Goal: Use online tool/utility: Utilize a website feature to perform a specific function

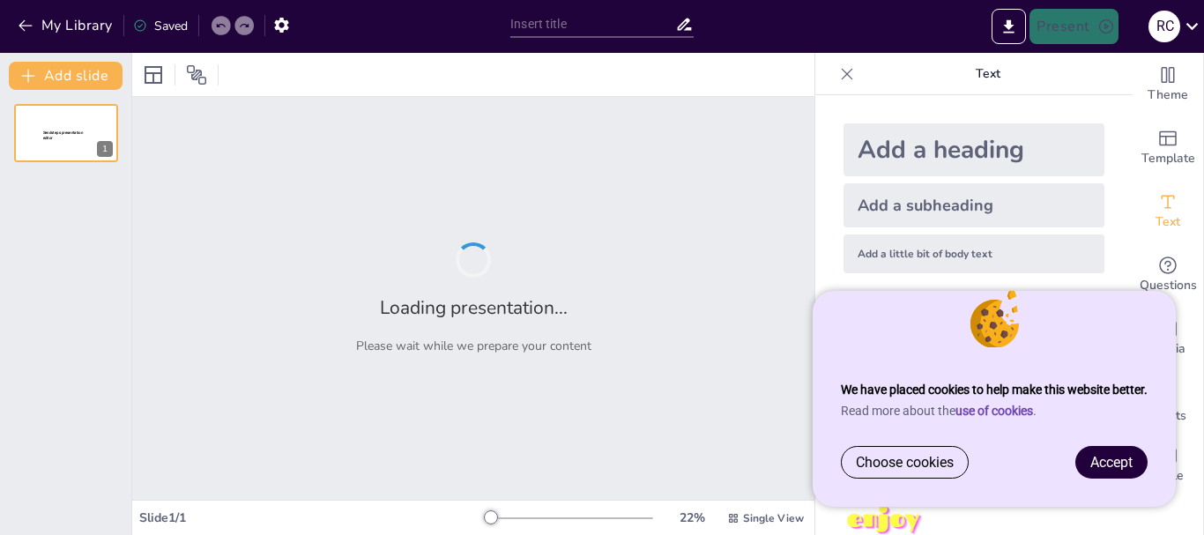
type input "Analysis of Steady-State Curvature Gain in RWD Formula Student Cars"
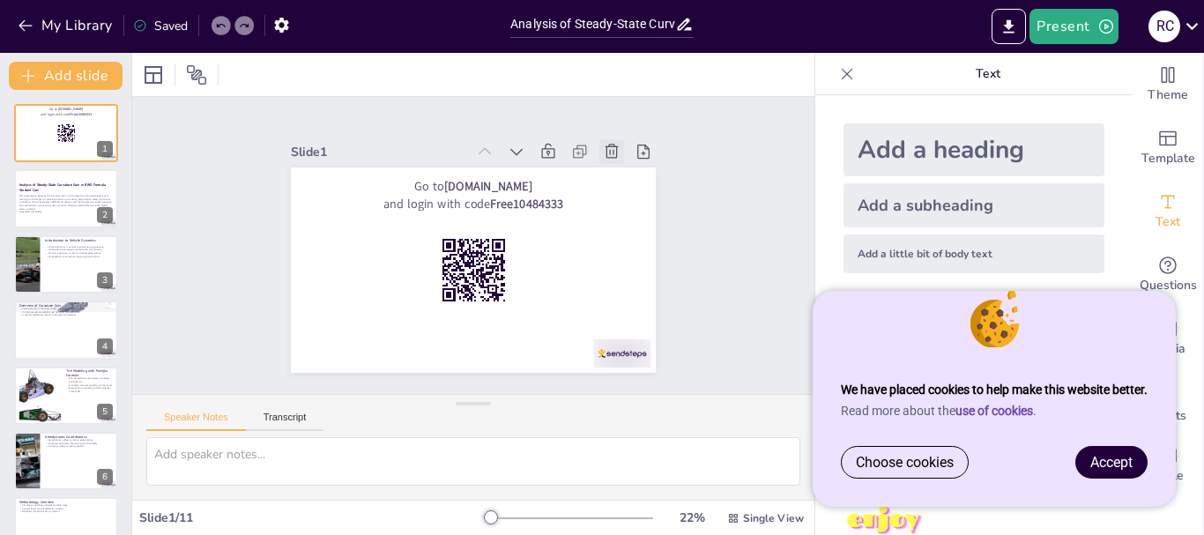
click at [613, 159] on icon at bounding box center [620, 167] width 15 height 16
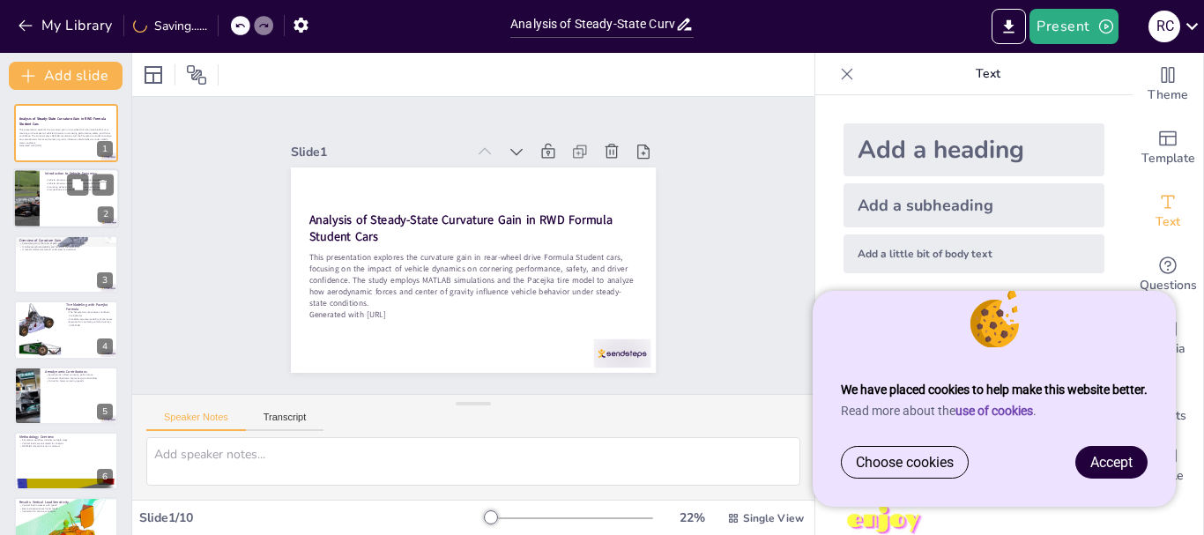
click at [51, 196] on div at bounding box center [66, 199] width 106 height 60
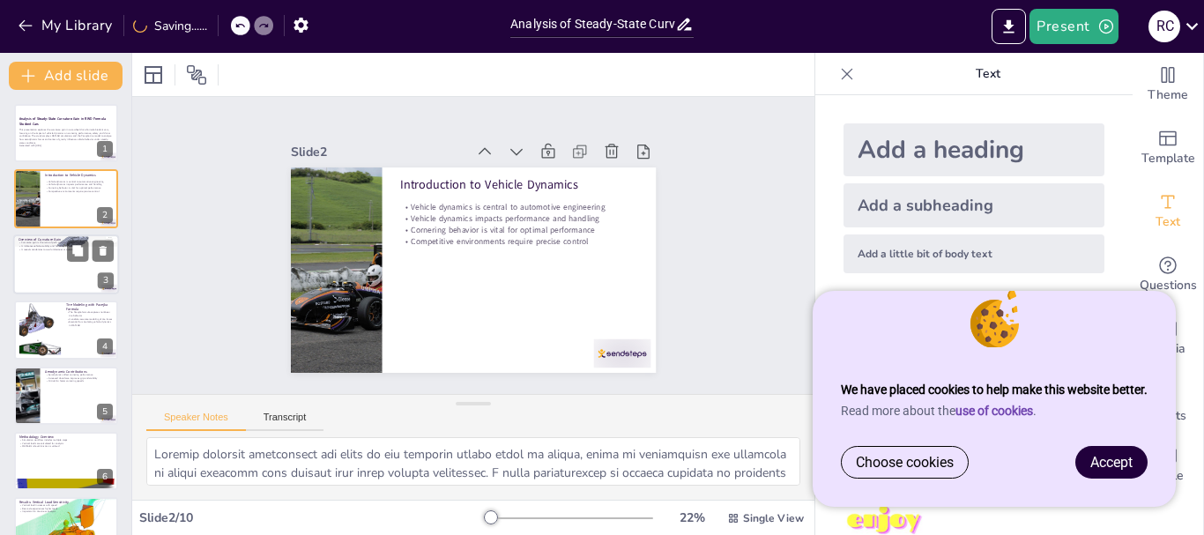
click at [45, 263] on div at bounding box center [66, 264] width 106 height 60
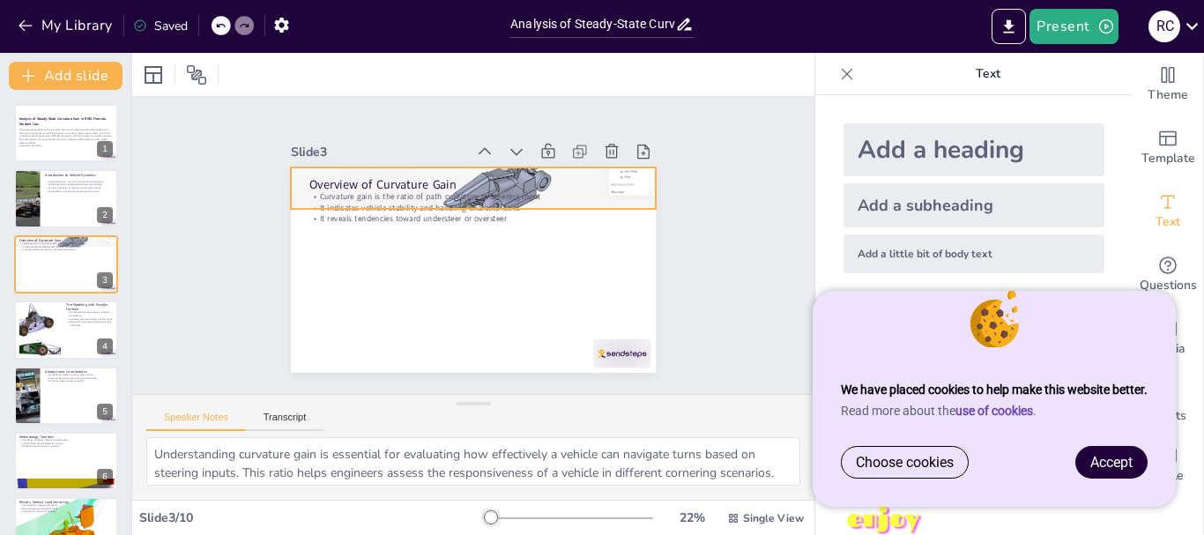
click at [515, 165] on div at bounding box center [479, 189] width 379 height 192
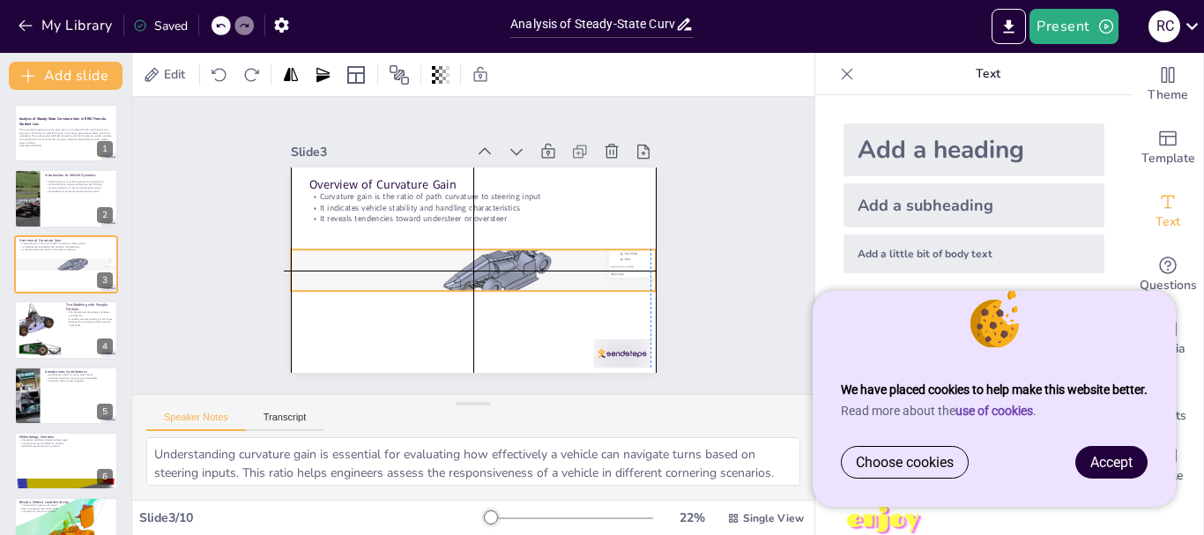
drag, startPoint x: 513, startPoint y: 168, endPoint x: 506, endPoint y: 249, distance: 81.4
click at [506, 249] on div at bounding box center [467, 269] width 389 height 227
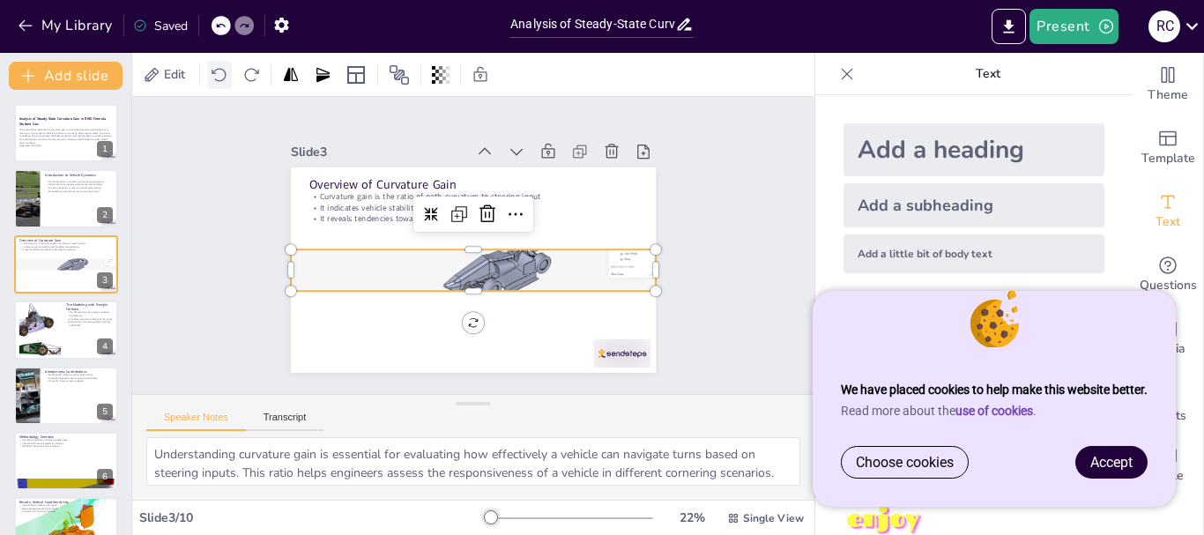
click at [219, 77] on icon at bounding box center [220, 75] width 18 height 18
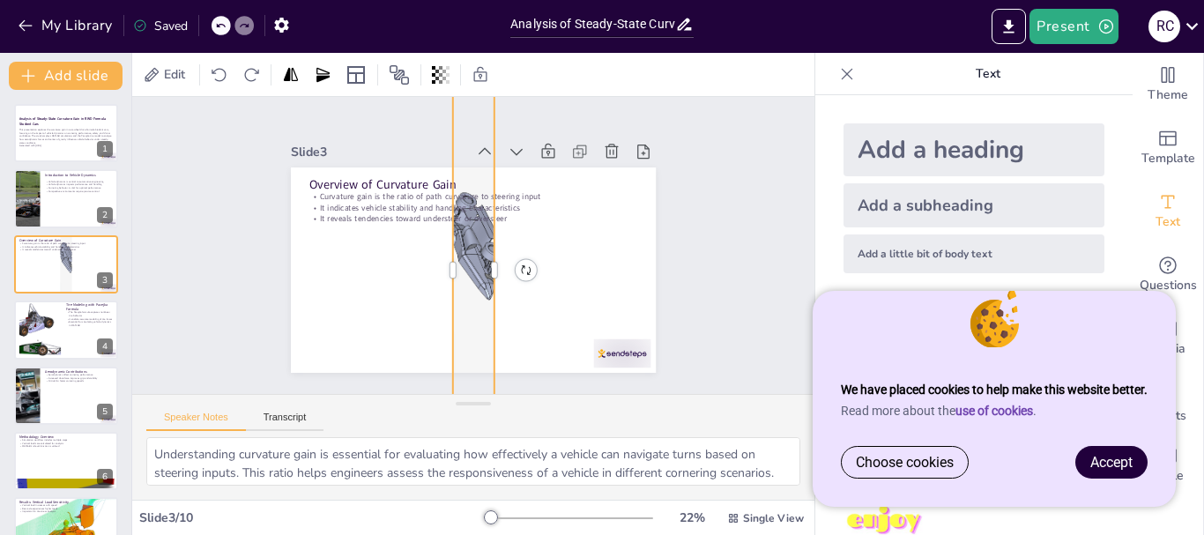
click at [224, 27] on icon at bounding box center [220, 25] width 11 height 11
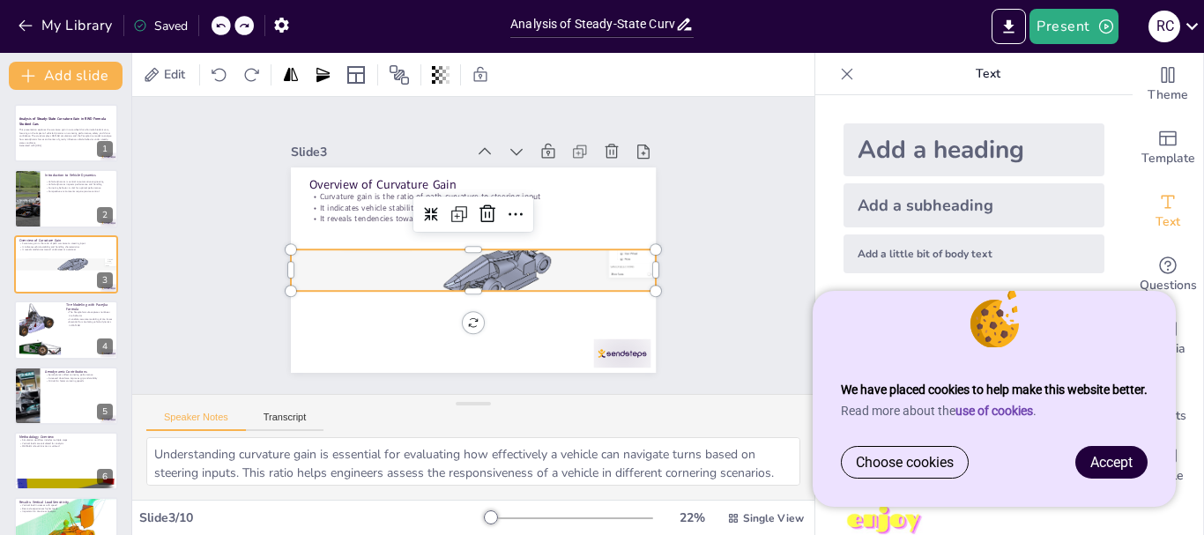
click at [224, 27] on icon at bounding box center [220, 25] width 11 height 11
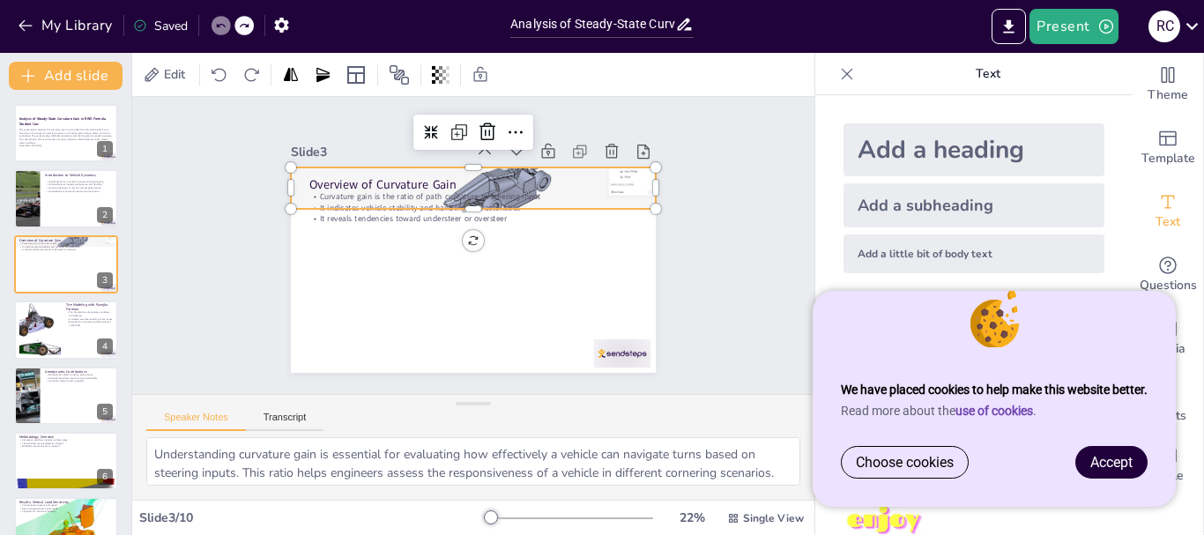
click at [221, 216] on div "Slide 1 Analysis of Steady-State Curvature Gain in RWD Formula Student Cars Thi…" at bounding box center [473, 245] width 682 height 297
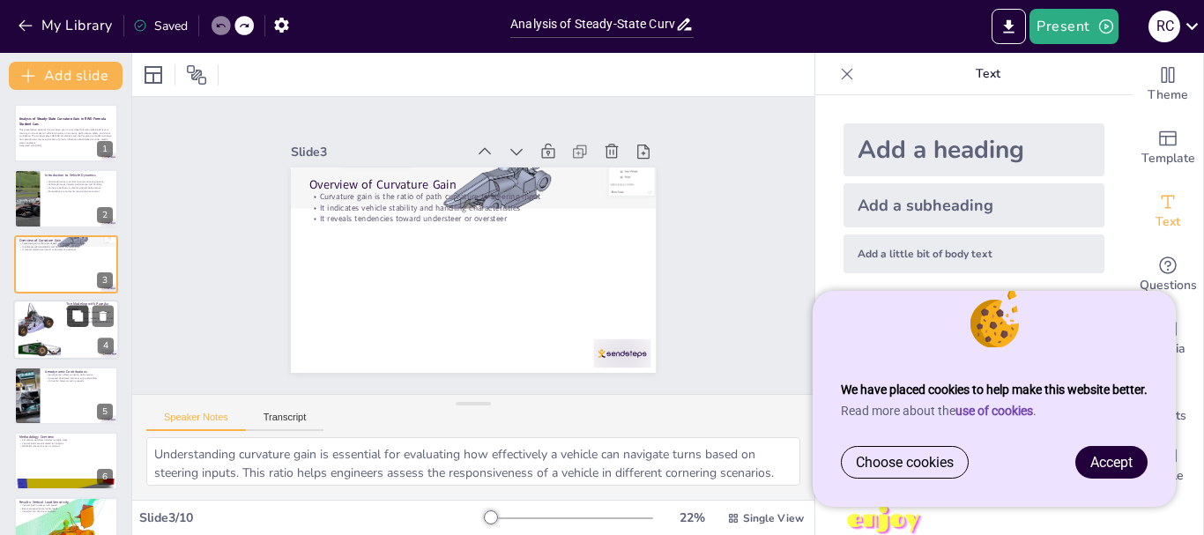
click at [70, 312] on button at bounding box center [77, 316] width 21 height 21
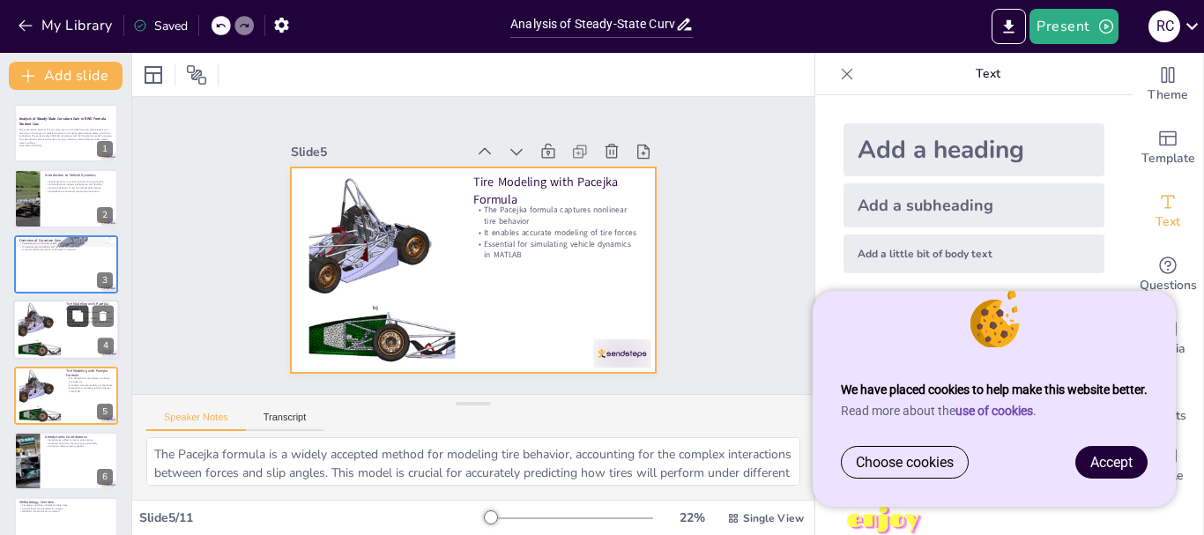
scroll to position [83, 0]
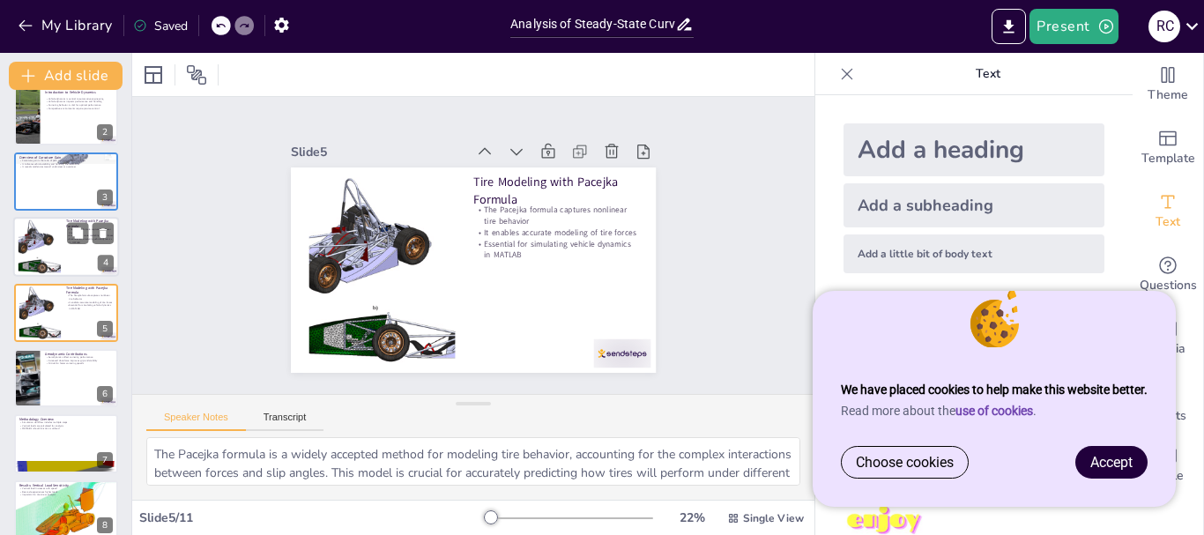
click at [22, 236] on div at bounding box center [39, 247] width 95 height 54
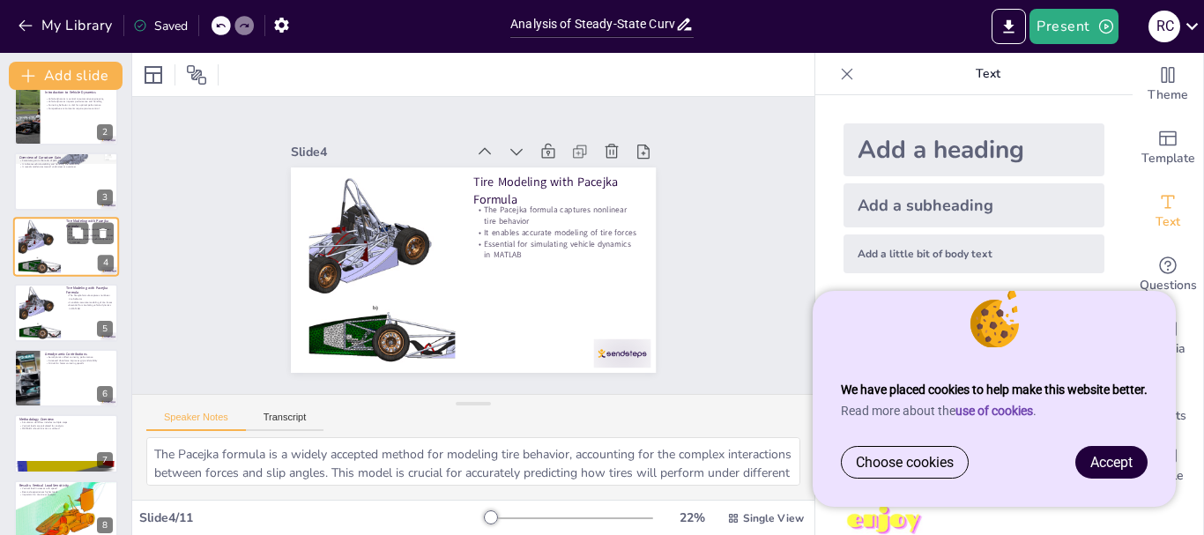
scroll to position [18, 0]
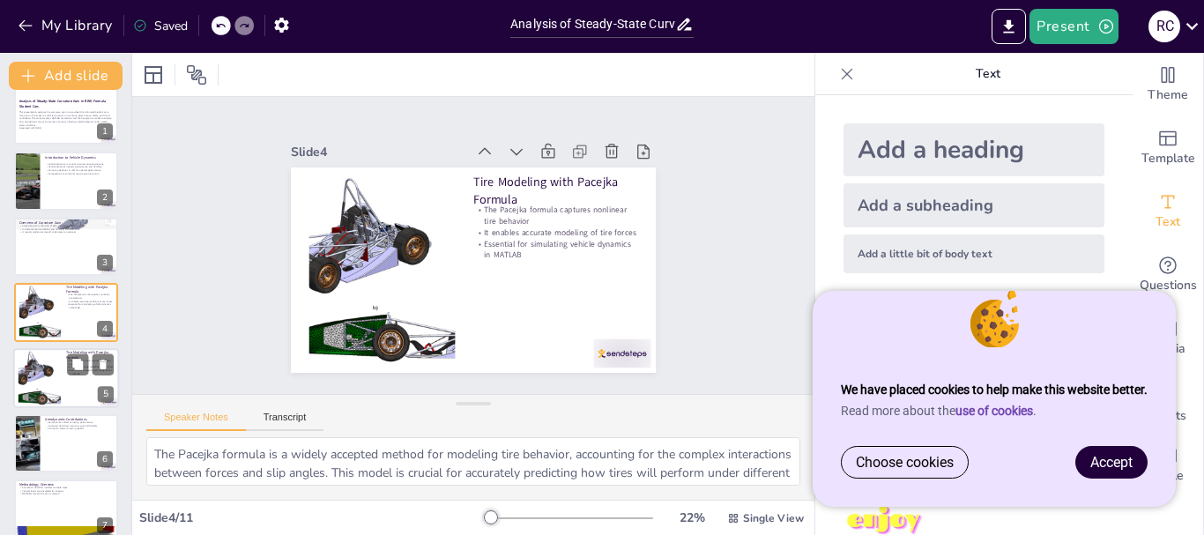
click at [48, 374] on div at bounding box center [39, 378] width 95 height 54
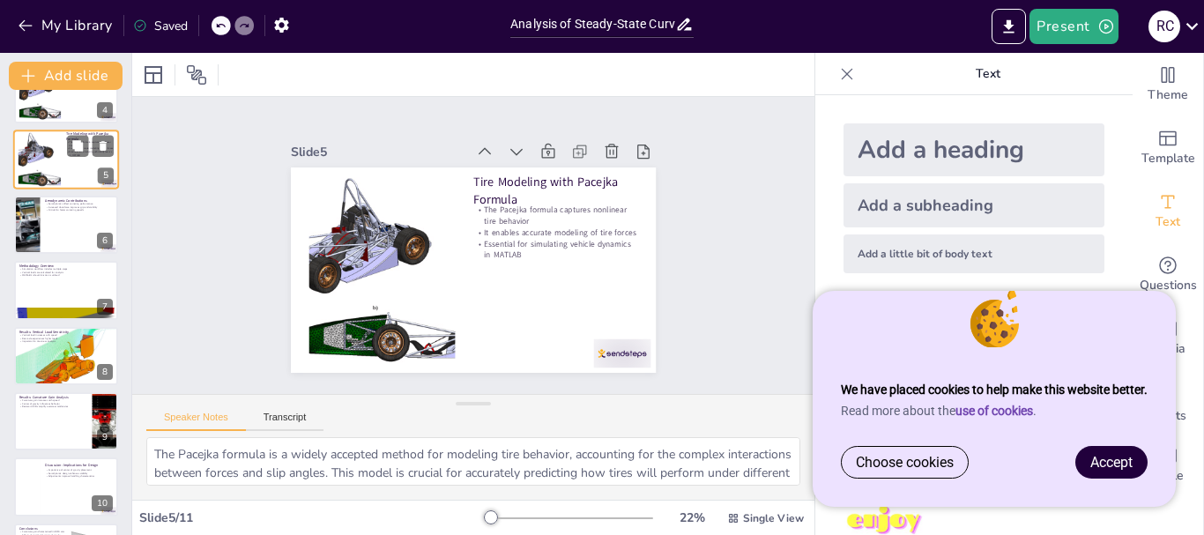
scroll to position [259, 0]
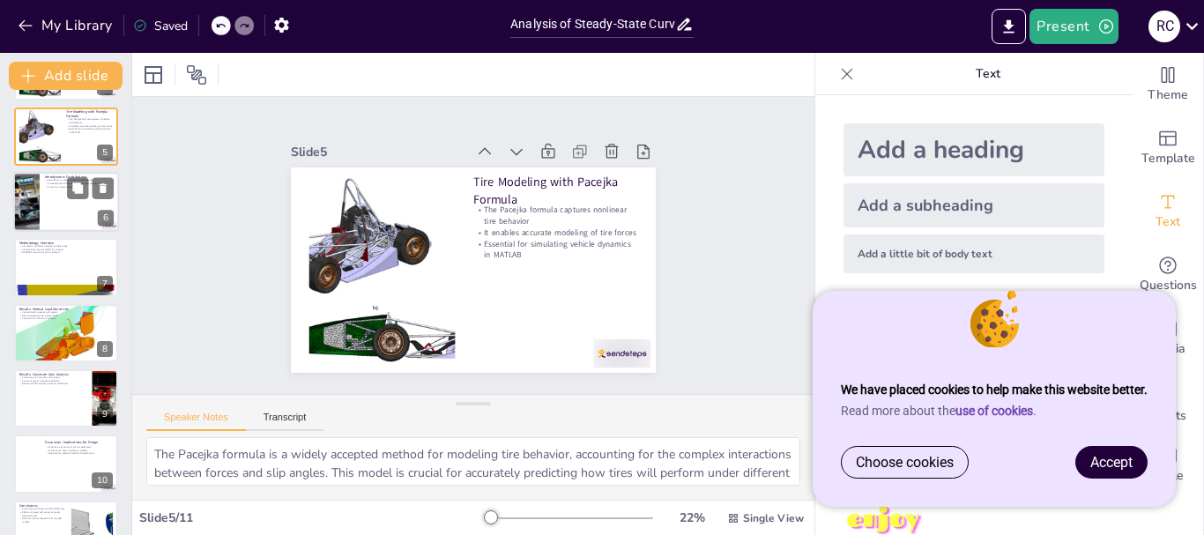
click at [44, 189] on div at bounding box center [66, 202] width 106 height 60
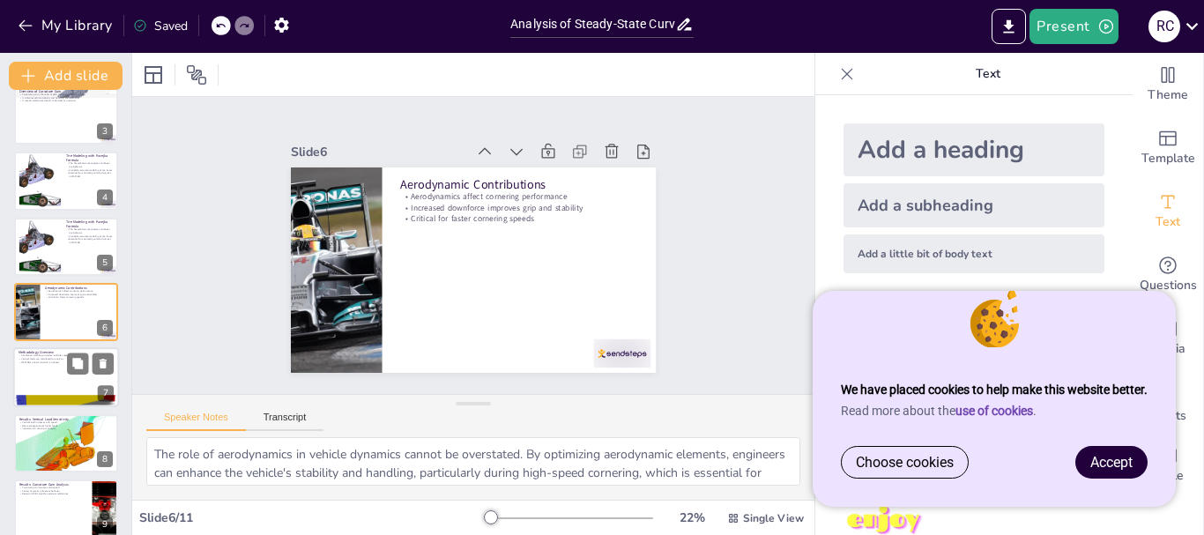
click at [43, 368] on div at bounding box center [66, 378] width 106 height 60
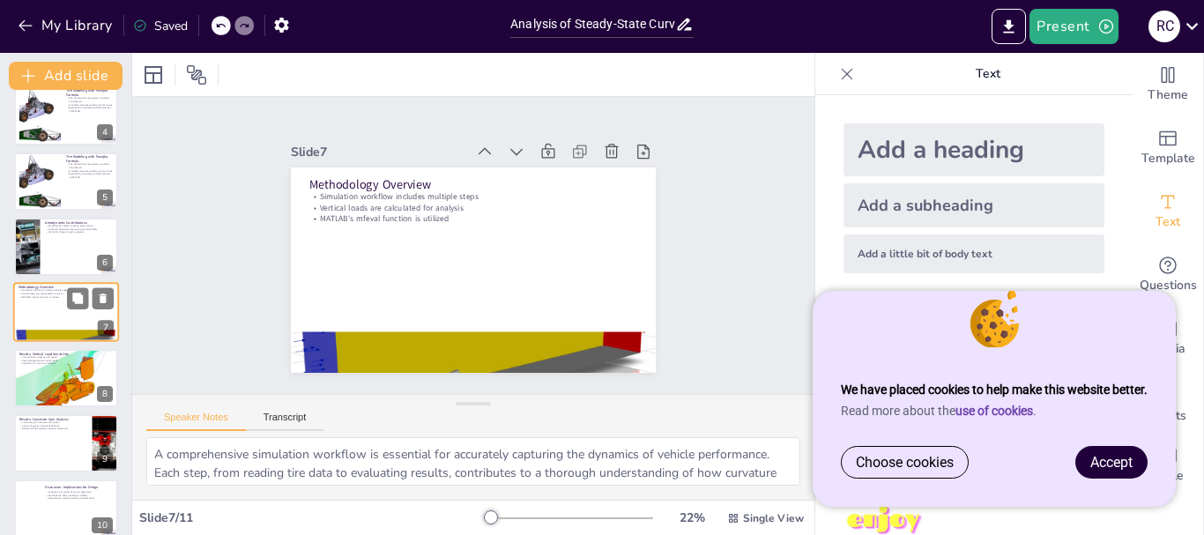
scroll to position [297, 0]
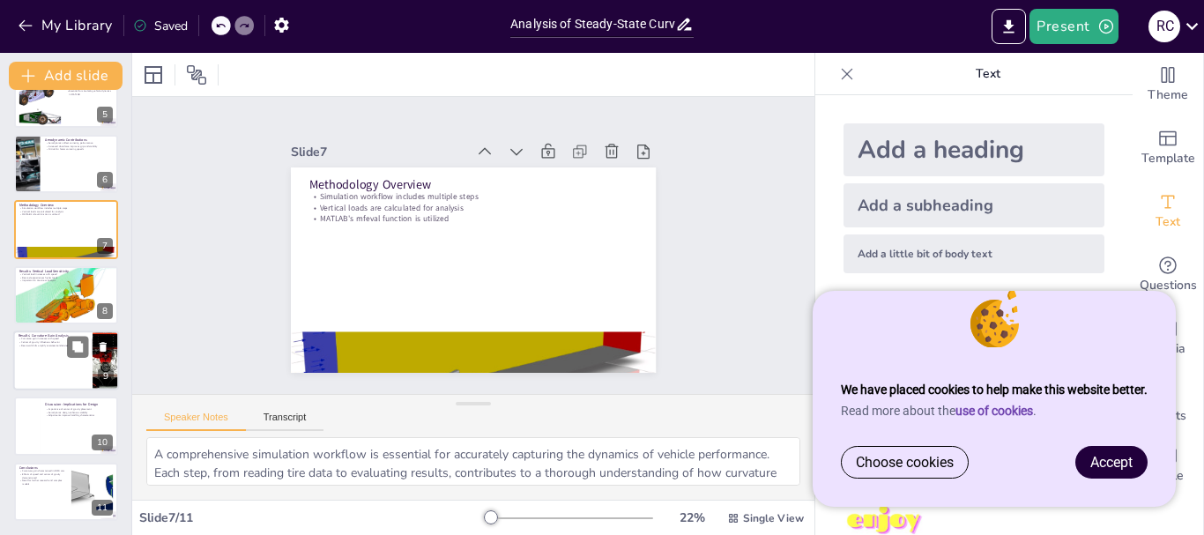
click at [44, 357] on div at bounding box center [66, 360] width 106 height 60
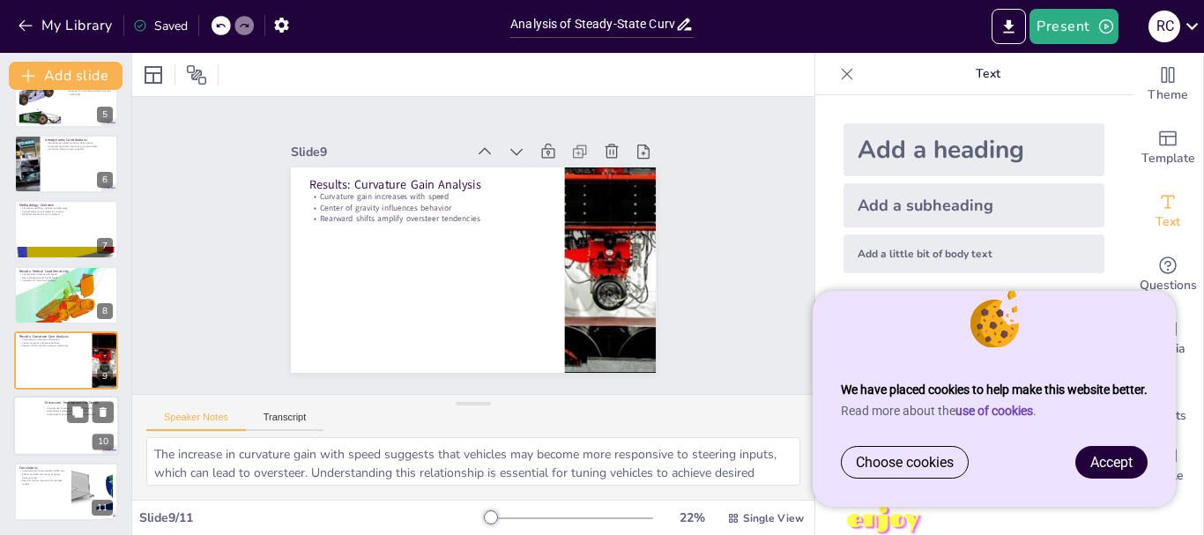
click at [47, 404] on p "Discussion: Implications for Design" at bounding box center [79, 403] width 69 height 5
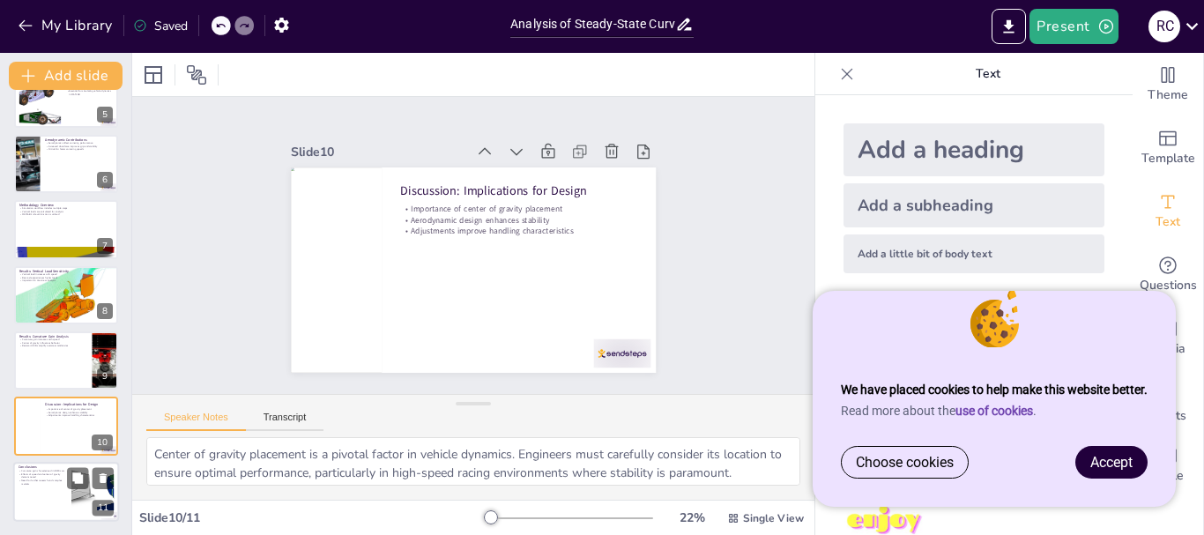
click at [26, 486] on div at bounding box center [66, 492] width 106 height 60
type textarea "Characterizing curvature gain is essential for understanding vehicle performanc…"
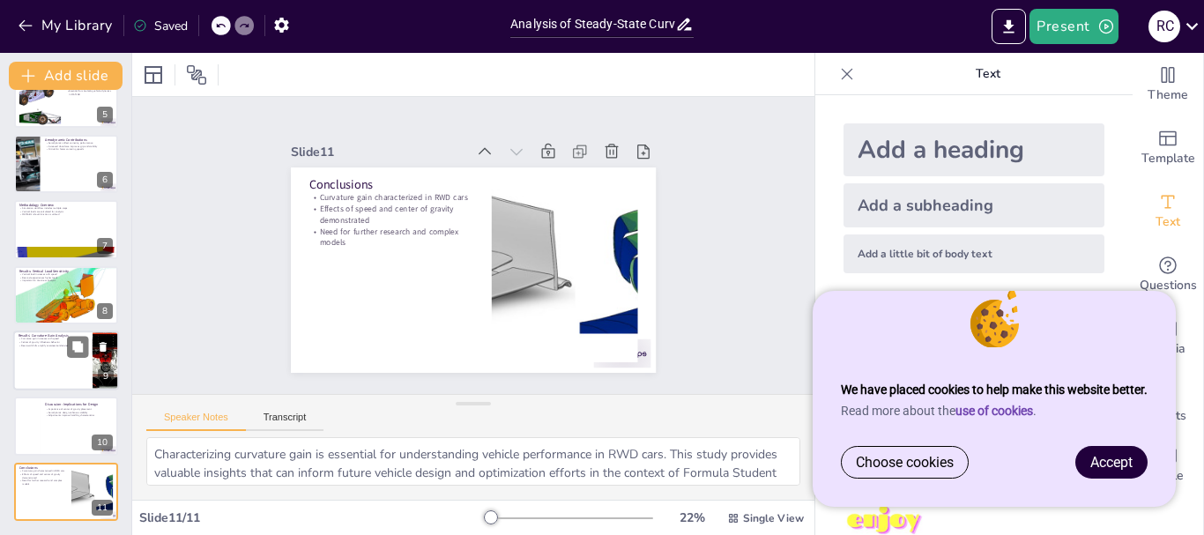
scroll to position [0, 0]
